Goal: Task Accomplishment & Management: Manage account settings

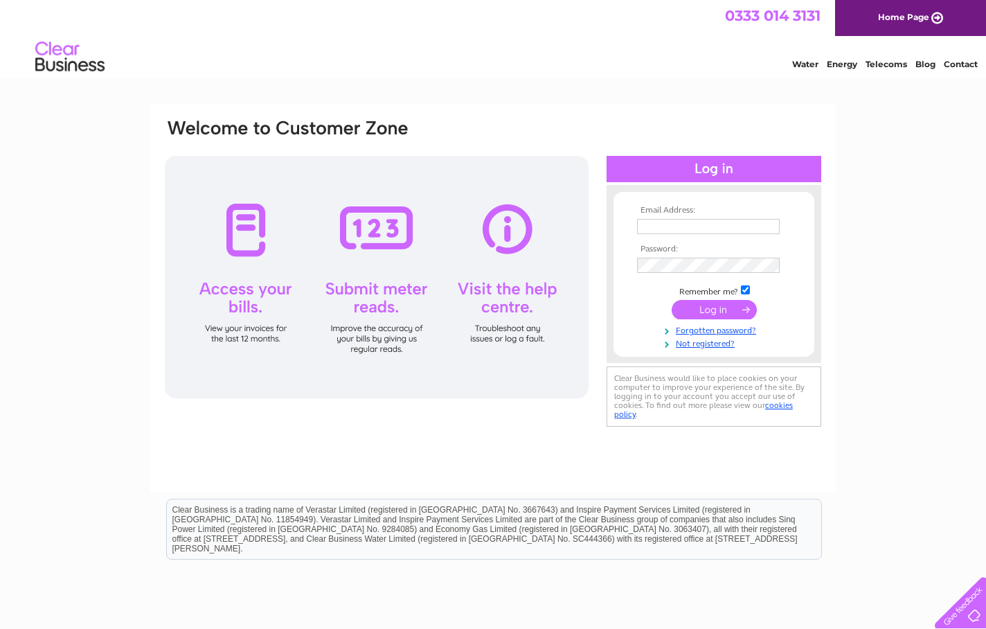
type input "[PERSON_NAME][EMAIL_ADDRESS][DOMAIN_NAME]"
click at [730, 314] on input "submit" at bounding box center [714, 309] width 85 height 19
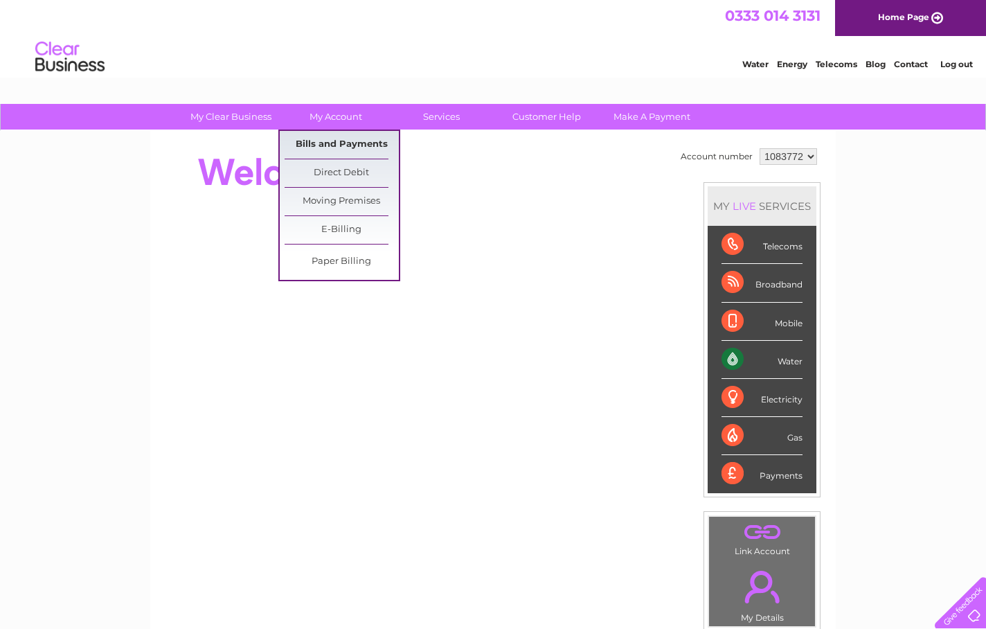
click at [328, 138] on link "Bills and Payments" at bounding box center [342, 145] width 114 height 28
click at [330, 145] on link "Bills and Payments" at bounding box center [342, 145] width 114 height 28
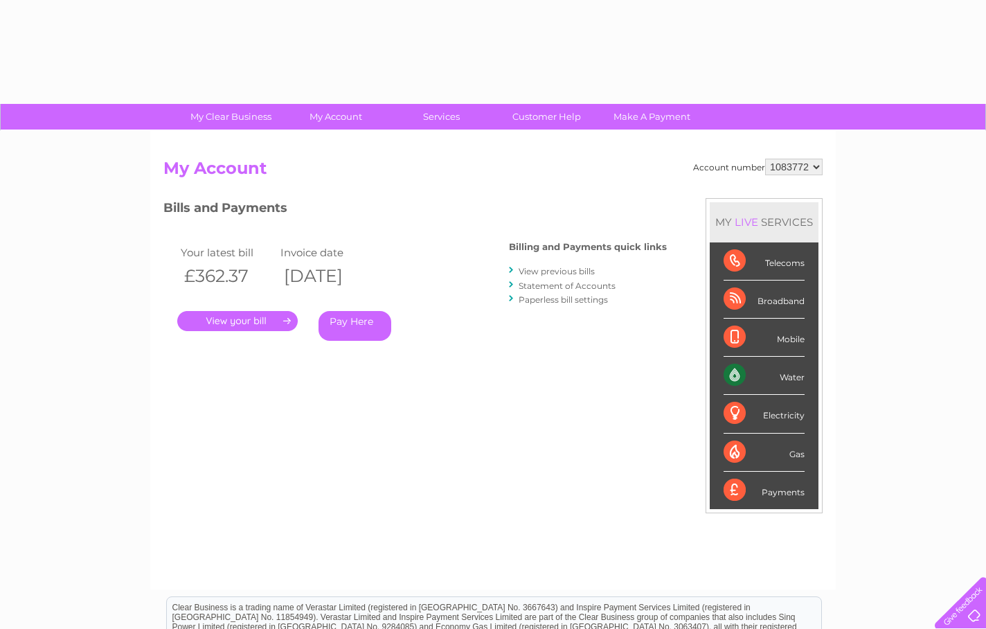
click at [235, 319] on link "." at bounding box center [237, 321] width 120 height 20
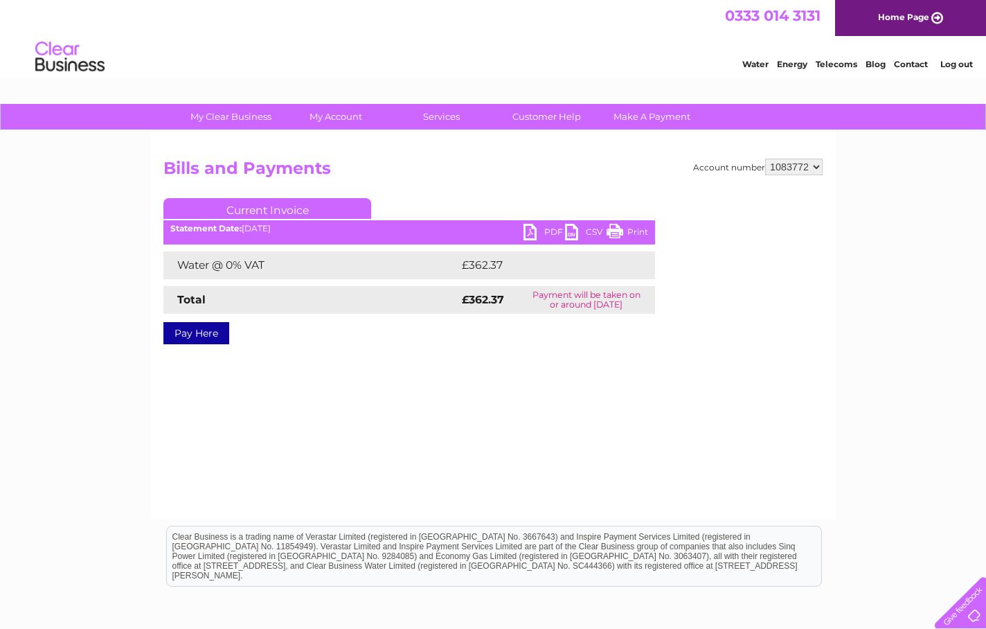
click at [555, 229] on link "PDF" at bounding box center [544, 234] width 42 height 20
